Goal: Task Accomplishment & Management: Manage account settings

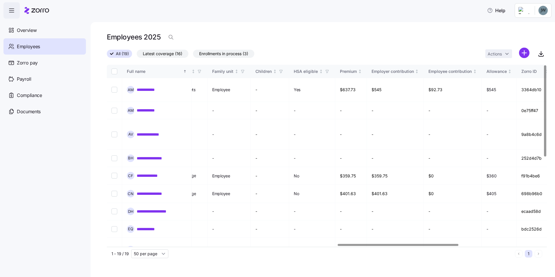
scroll to position [0, 1147]
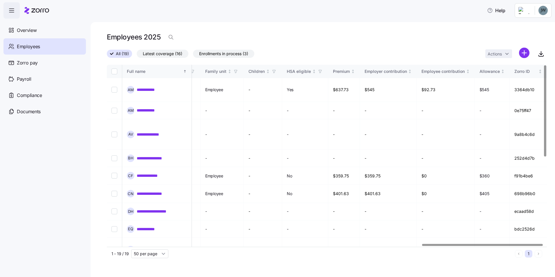
click at [543, 244] on div at bounding box center [482, 245] width 121 height 2
click at [431, 246] on div at bounding box center [482, 245] width 121 height 2
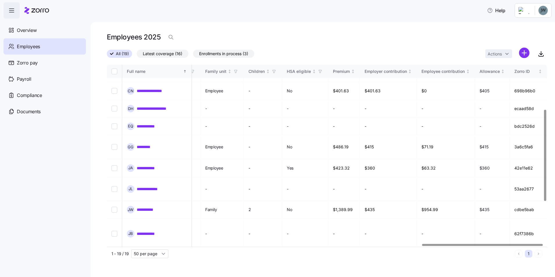
scroll to position [58, 1147]
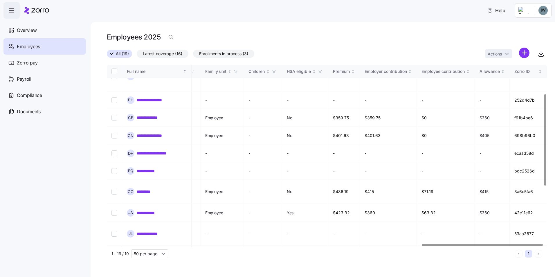
click at [541, 15] on html "**********" at bounding box center [277, 137] width 555 height 274
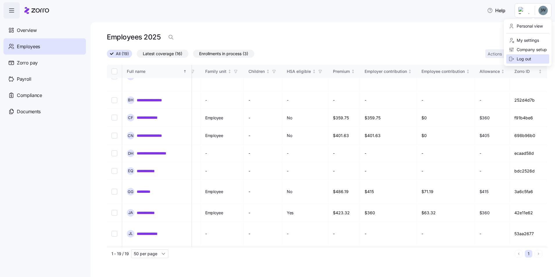
click at [529, 59] on div "Log out" at bounding box center [520, 59] width 23 height 6
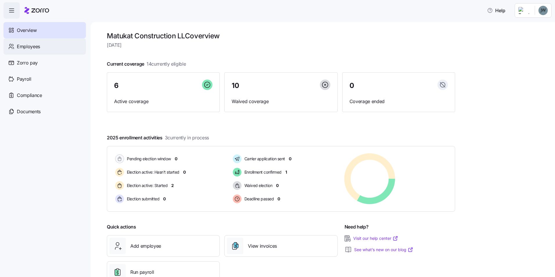
click at [43, 51] on div "Employees" at bounding box center [44, 46] width 82 height 16
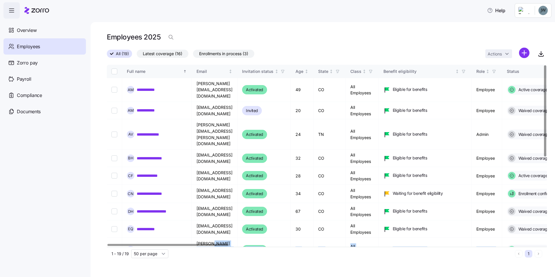
scroll to position [22, 0]
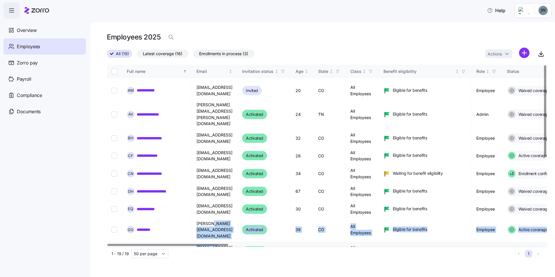
drag, startPoint x: 215, startPoint y: 243, endPoint x: 219, endPoint y: 243, distance: 4.1
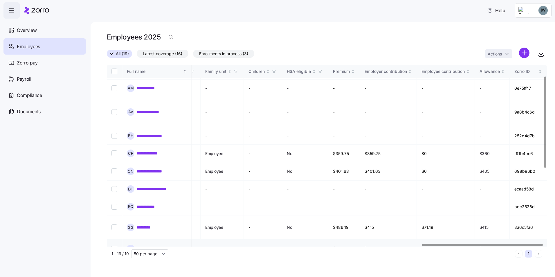
scroll to position [22, 1147]
click at [520, 246] on div at bounding box center [474, 245] width 121 height 2
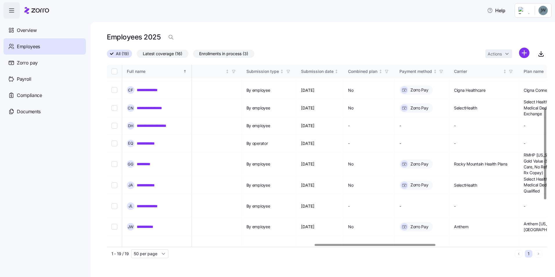
scroll to position [86, 1147]
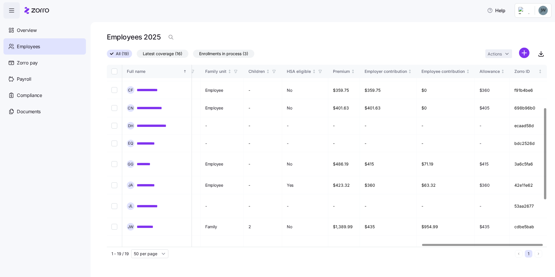
click at [517, 246] on div at bounding box center [482, 245] width 121 height 2
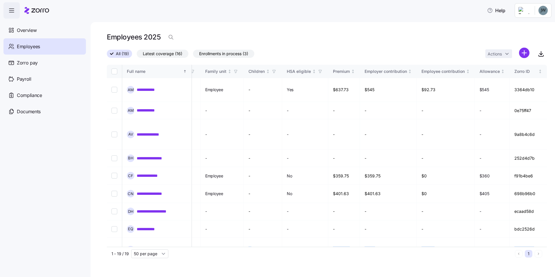
scroll to position [0, 1144]
click at [532, 11] on html "**********" at bounding box center [277, 137] width 555 height 274
click at [528, 57] on div "Log out" at bounding box center [520, 59] width 23 height 6
